Goal: Task Accomplishment & Management: Manage account settings

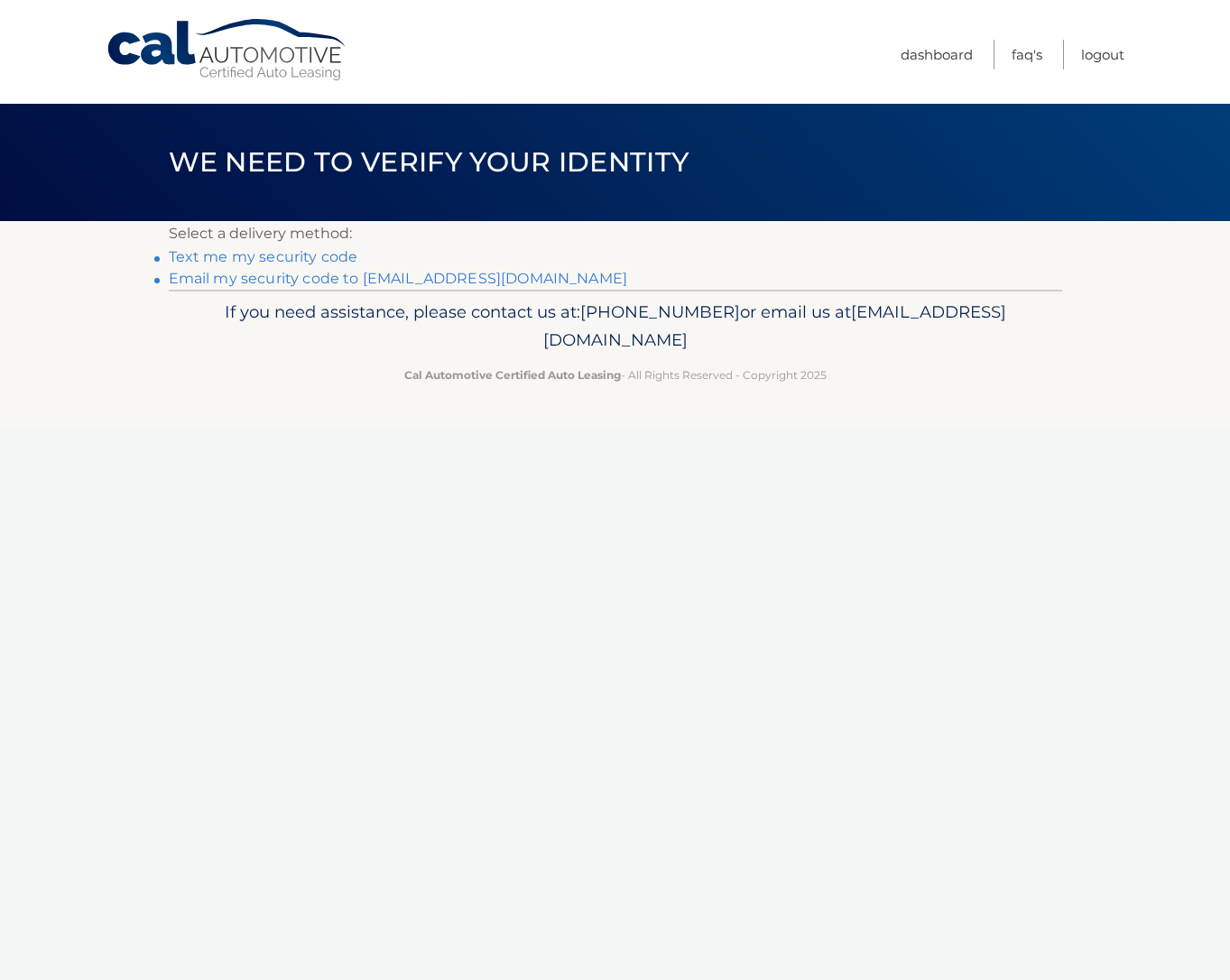
click at [338, 255] on link "Text me my security code" at bounding box center [263, 257] width 190 height 17
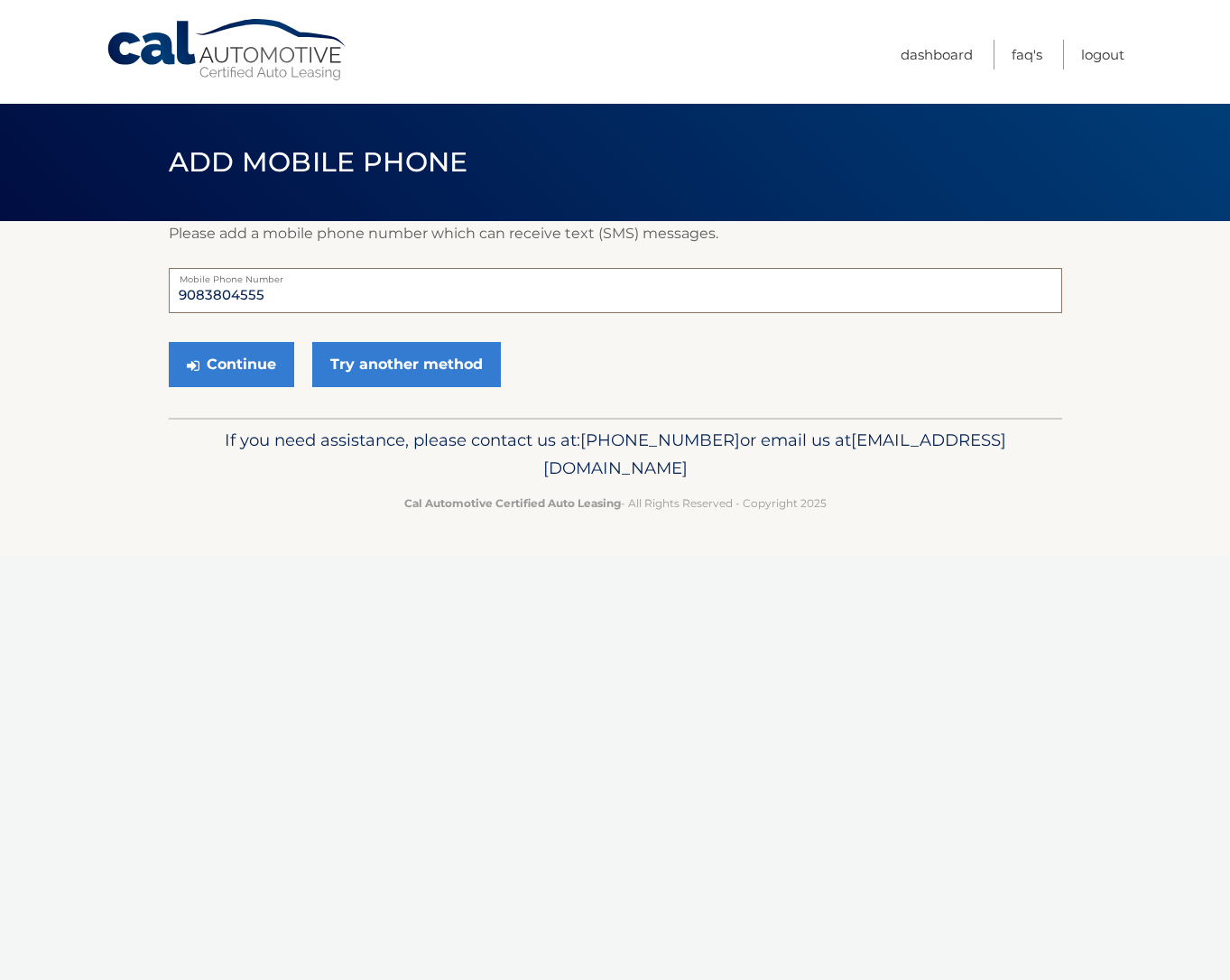
drag, startPoint x: 299, startPoint y: 301, endPoint x: 125, endPoint y: 292, distance: 174.2
click at [125, 292] on section "Please add a mobile phone number which can receive text (SMS) messages. 9083804…" at bounding box center [615, 320] width 1230 height 197
type input "9735809450"
click at [238, 359] on button "Continue" at bounding box center [231, 364] width 125 height 45
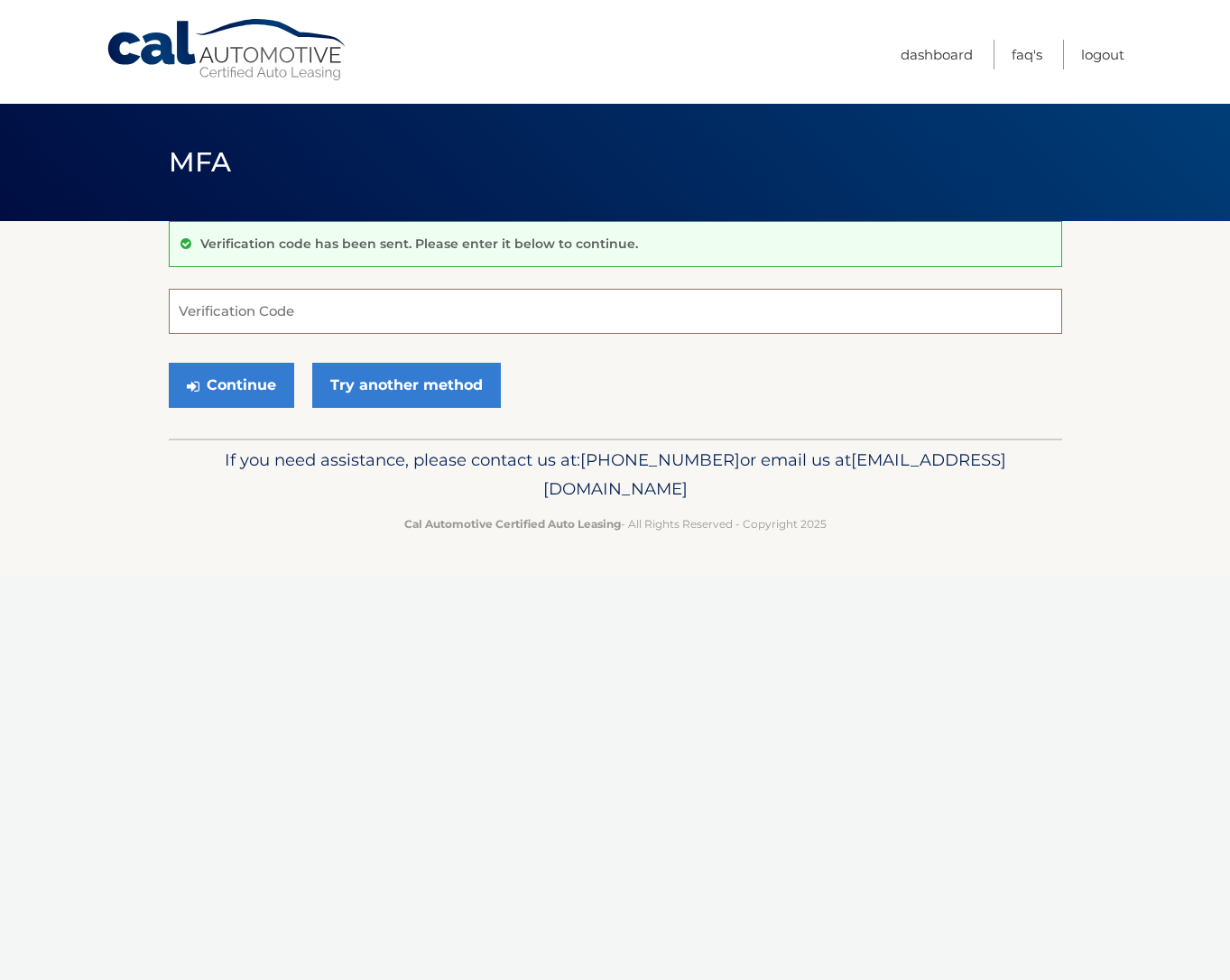
click at [206, 308] on input "Verification Code" at bounding box center [615, 311] width 893 height 45
click at [205, 308] on input "Verification Code" at bounding box center [615, 311] width 893 height 45
type input "804967"
click at [245, 381] on button "Continue" at bounding box center [231, 385] width 125 height 45
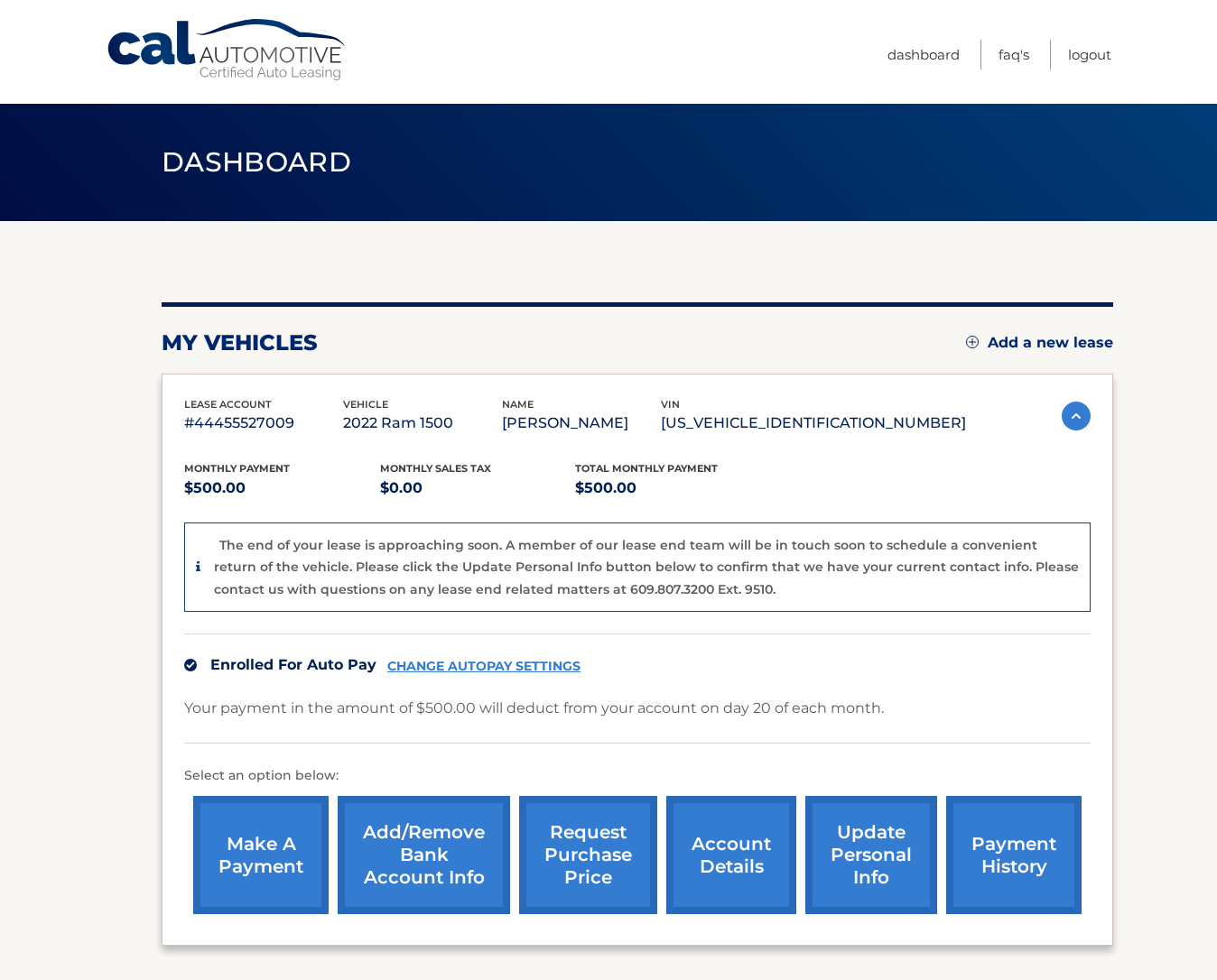
click at [520, 667] on link "CHANGE AUTOPAY SETTINGS" at bounding box center [484, 667] width 193 height 15
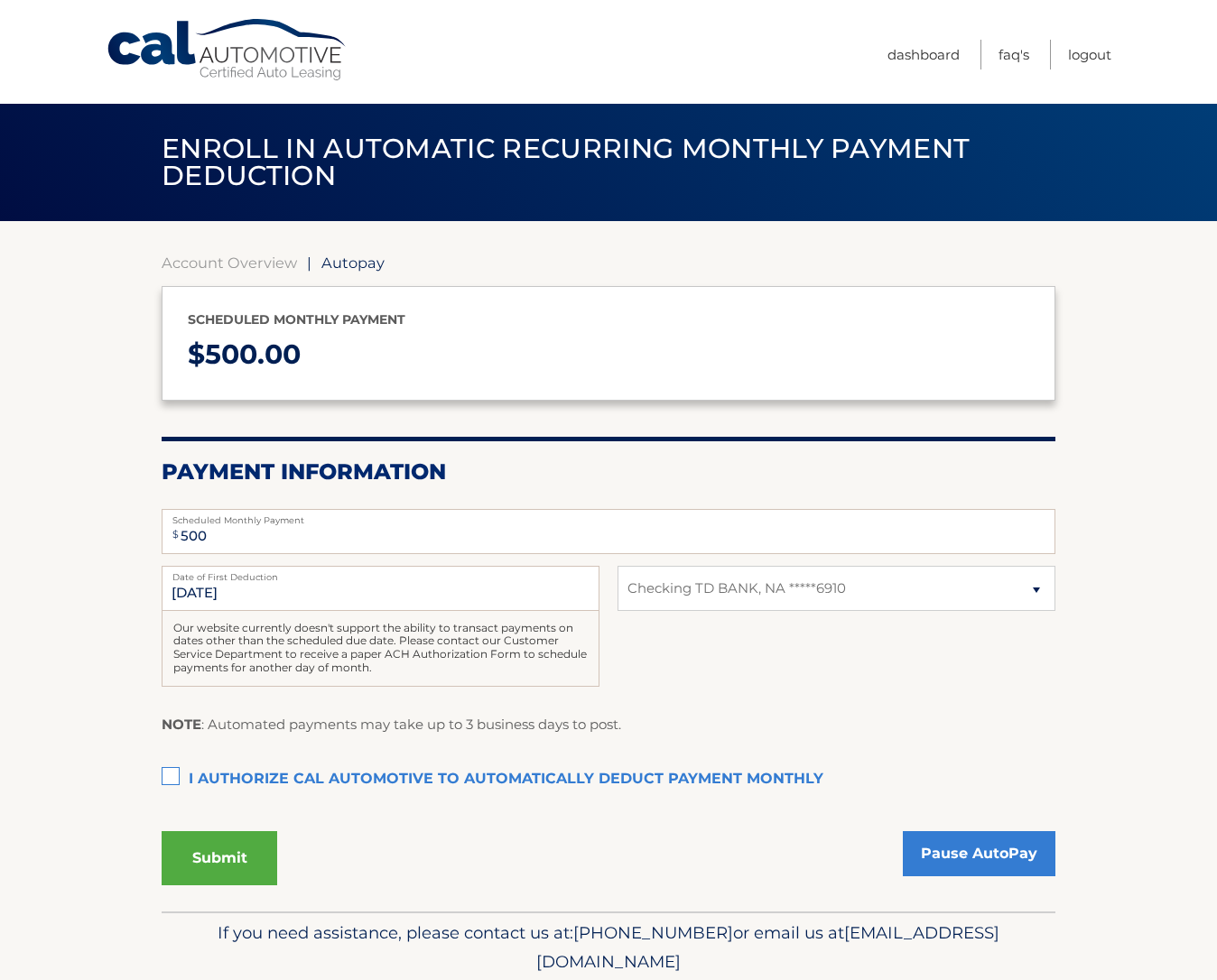
select select "ZTIxMGQ3NzgtZjRlMi00OGYwLWFhMmEtM2RhZTkzM2RjNGE2"
click at [984, 853] on link "Pause AutoPay" at bounding box center [979, 853] width 153 height 45
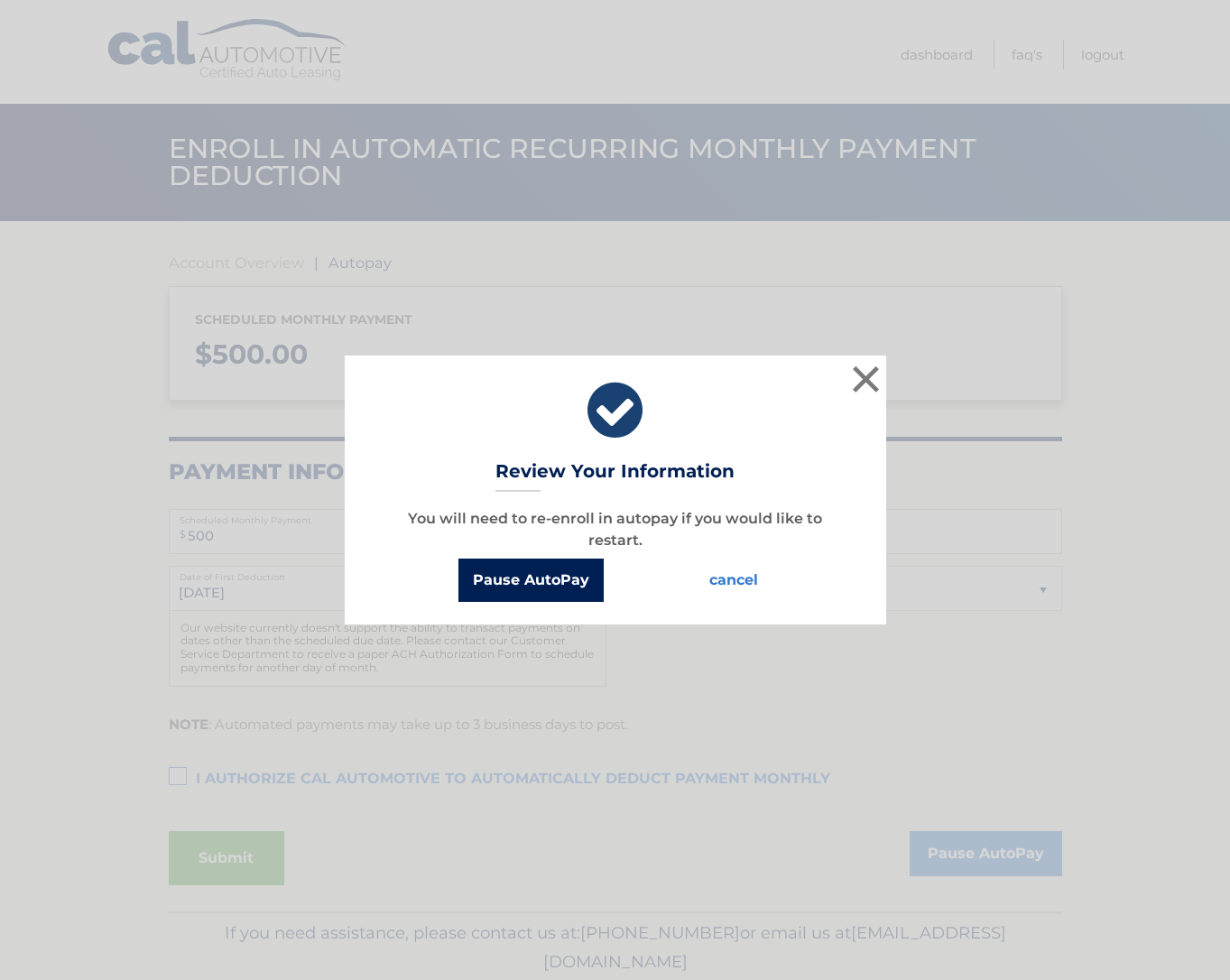
click at [514, 576] on button "Pause AutoPay" at bounding box center [532, 580] width 145 height 43
